Goal: Transaction & Acquisition: Purchase product/service

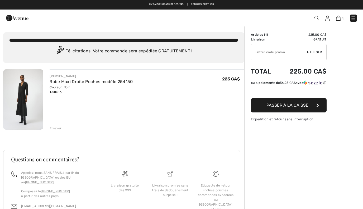
click at [306, 107] on span "Passer à la caisse" at bounding box center [288, 104] width 42 height 5
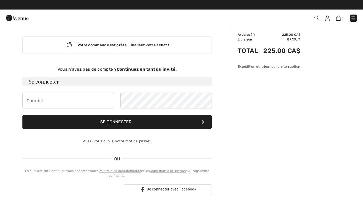
click at [27, 104] on input "email" at bounding box center [68, 100] width 92 height 16
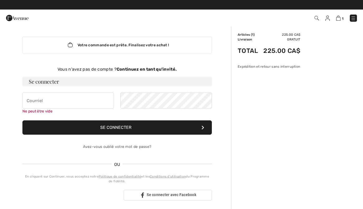
type input "cecilemartin.f@sympatico.ca"
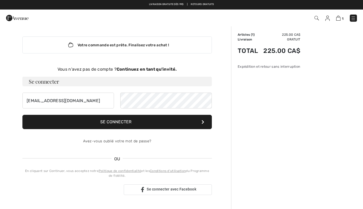
click at [141, 121] on button "Se connecter" at bounding box center [117, 122] width 190 height 14
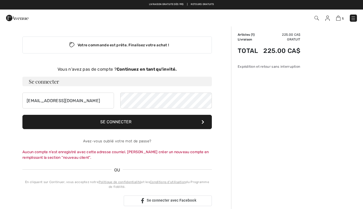
click at [71, 203] on div "Se connecter avec Google. S'ouvre dans un nouvel onglet" at bounding box center [70, 201] width 97 height 12
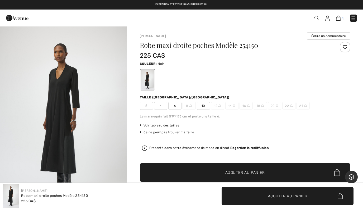
click at [340, 19] on img at bounding box center [338, 18] width 4 height 5
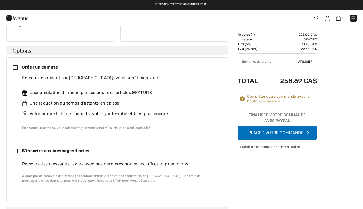
scroll to position [112, 0]
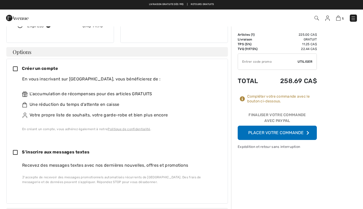
click at [15, 66] on icon at bounding box center [17, 69] width 9 height 6
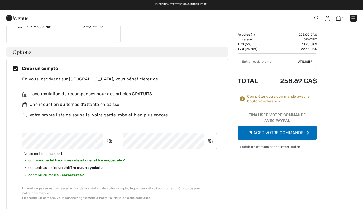
click at [261, 134] on button "Placer votre commande" at bounding box center [277, 132] width 79 height 14
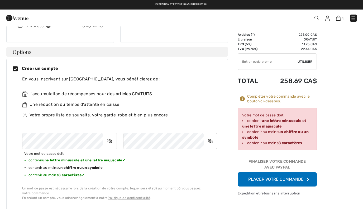
click at [286, 179] on button "Placer votre commande" at bounding box center [277, 179] width 79 height 14
click at [276, 167] on div "Finaliser votre commande avec PayPal" at bounding box center [277, 164] width 79 height 13
click at [305, 179] on button "Placer votre commande" at bounding box center [277, 179] width 79 height 14
click at [108, 136] on icon at bounding box center [109, 141] width 13 height 12
click at [210, 136] on icon at bounding box center [210, 141] width 13 height 12
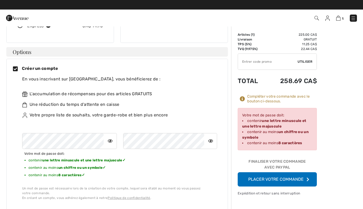
click at [194, 164] on div "Votre mot de passe doit: contenir une lettre minuscule et une lettre majuscule …" at bounding box center [119, 164] width 195 height 62
click at [278, 181] on button "Placer votre commande" at bounding box center [277, 179] width 79 height 14
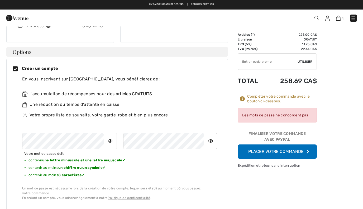
click at [16, 66] on icon at bounding box center [17, 69] width 9 height 6
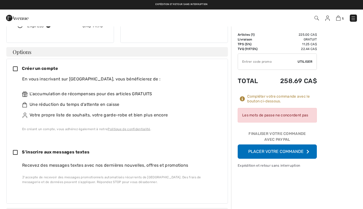
click at [288, 153] on button "Placer votre commande" at bounding box center [277, 151] width 79 height 14
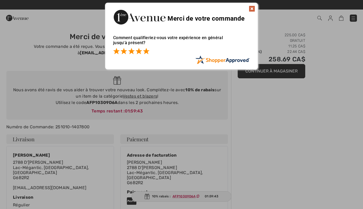
click at [148, 51] on span at bounding box center [146, 51] width 6 height 6
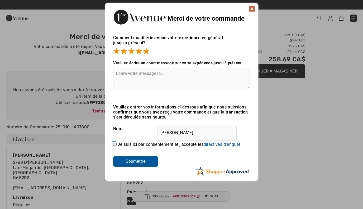
click at [297, 153] on div "Sorry! Something went wrong. Close Merci de votre commande Comment qualifieriez…" at bounding box center [181, 91] width 363 height 183
click at [252, 10] on img at bounding box center [252, 9] width 6 height 6
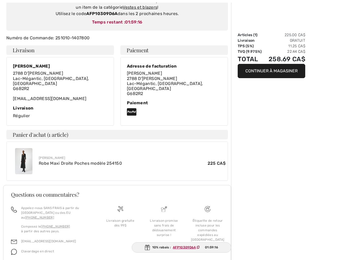
scroll to position [101, 0]
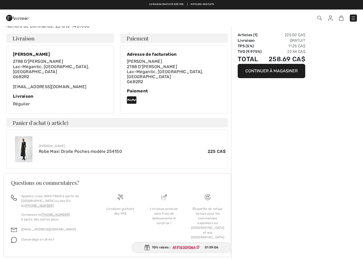
click at [282, 128] on div "Sommaire Articles ( 1 ) 225.00 CA$ Livraison Gratuit TPS (5%) 11.25 CA$ TVQ (9.…" at bounding box center [297, 97] width 132 height 345
click at [353, 19] on img at bounding box center [353, 18] width 5 height 5
